Goal: Information Seeking & Learning: Compare options

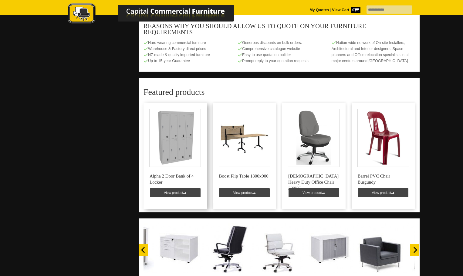
scroll to position [333, 0]
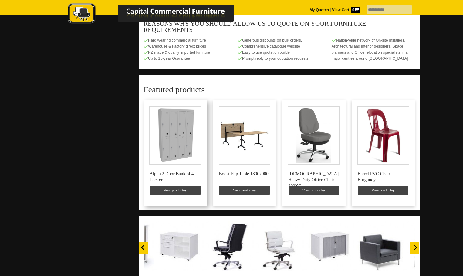
click at [180, 185] on link at bounding box center [174, 153] width 63 height 106
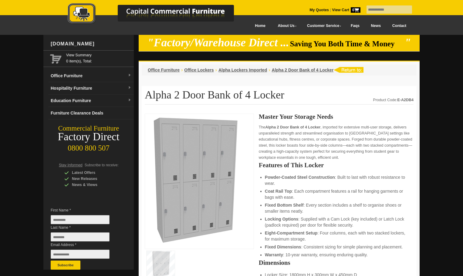
click at [377, 11] on input "text" at bounding box center [388, 9] width 45 height 8
type input "*********"
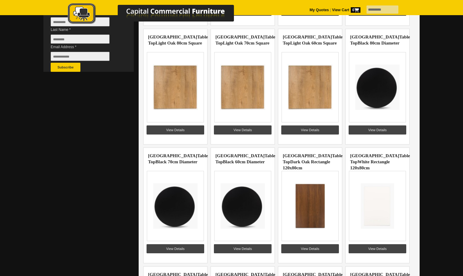
scroll to position [212, 0]
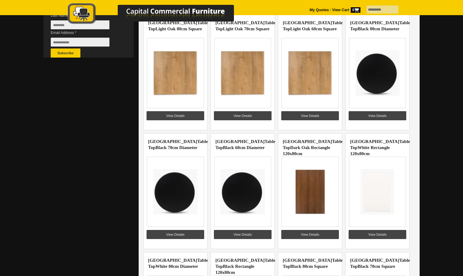
click at [314, 183] on img at bounding box center [309, 191] width 47 height 45
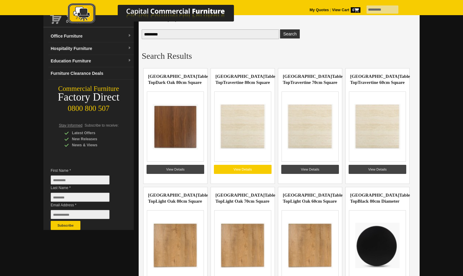
scroll to position [0, 0]
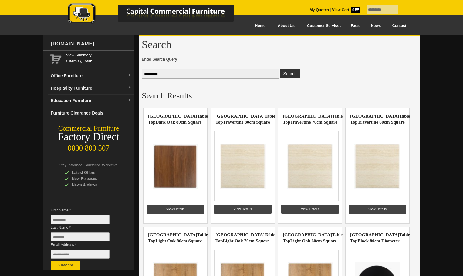
click at [166, 75] on input "*********" at bounding box center [210, 74] width 137 height 10
type input "*"
type input "**********"
click at [280, 69] on button "Search" at bounding box center [289, 73] width 19 height 9
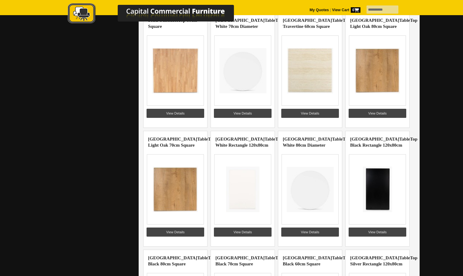
scroll to position [303, 0]
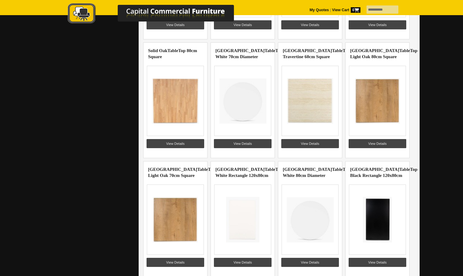
click at [173, 89] on img at bounding box center [175, 100] width 47 height 45
click at [178, 113] on img at bounding box center [175, 100] width 47 height 45
click at [177, 143] on link "View Details" at bounding box center [175, 143] width 58 height 9
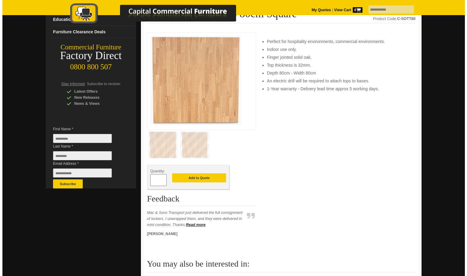
scroll to position [121, 0]
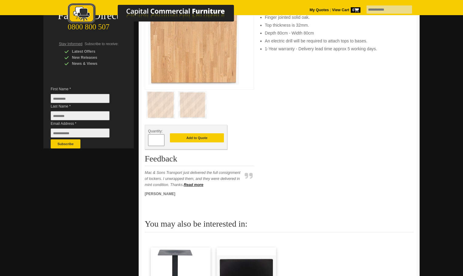
click at [198, 105] on img at bounding box center [192, 105] width 28 height 27
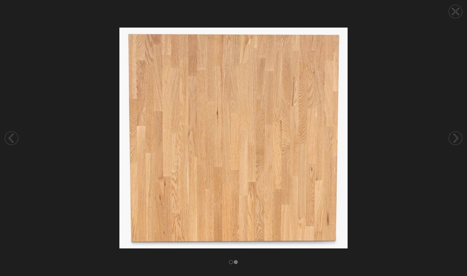
click at [14, 139] on circle at bounding box center [11, 138] width 13 height 13
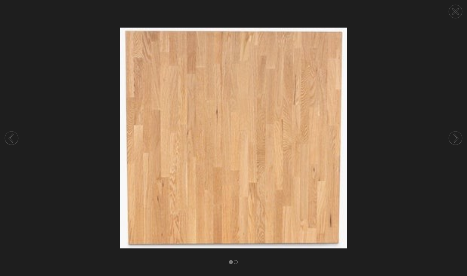
click at [13, 137] on circle at bounding box center [11, 138] width 13 height 13
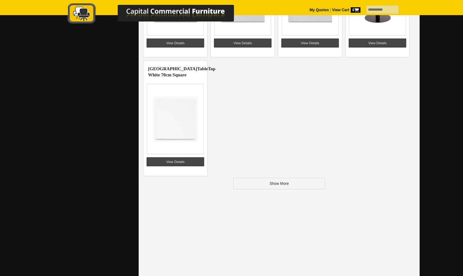
scroll to position [788, 0]
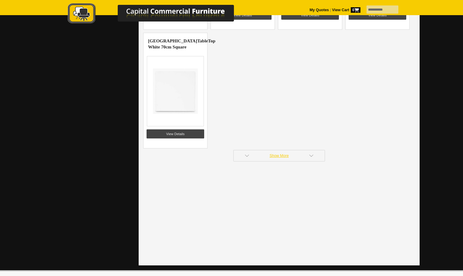
click at [276, 155] on link "Show More" at bounding box center [279, 156] width 92 height 12
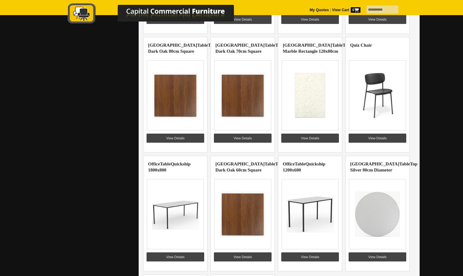
scroll to position [1243, 0]
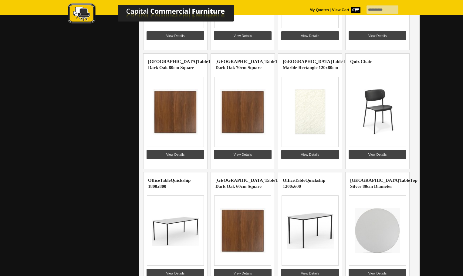
click at [306, 231] on img at bounding box center [309, 230] width 47 height 45
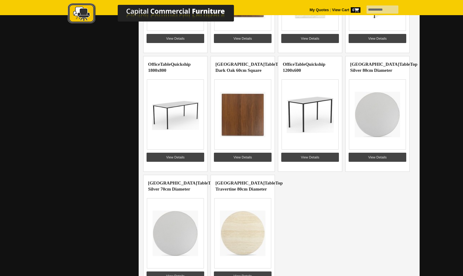
scroll to position [1364, 0]
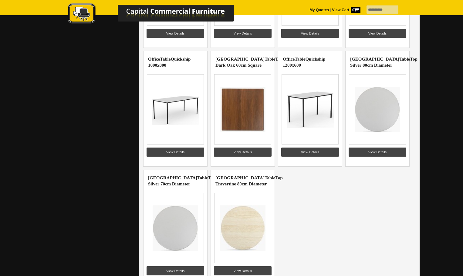
click at [243, 239] on img at bounding box center [242, 228] width 47 height 45
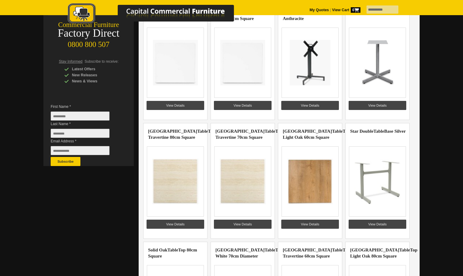
scroll to position [91, 0]
